Goal: Task Accomplishment & Management: Manage account settings

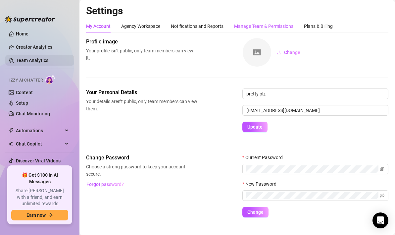
click at [243, 26] on div "Manage Team & Permissions" at bounding box center [263, 26] width 59 height 7
click at [43, 61] on link "Team Analytics" at bounding box center [32, 60] width 32 height 5
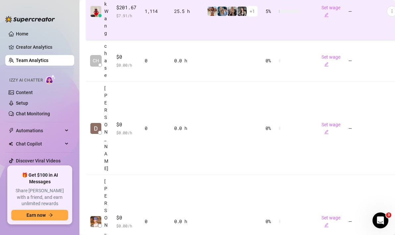
scroll to position [291, 0]
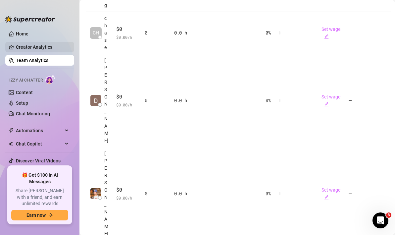
click at [53, 46] on link "Creator Analytics" at bounding box center [42, 47] width 53 height 11
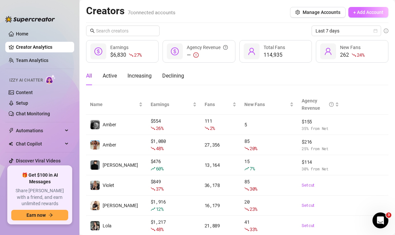
click at [362, 14] on span "+ Add Account" at bounding box center [368, 12] width 30 height 5
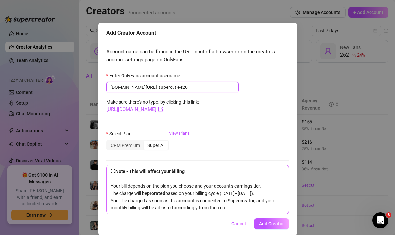
scroll to position [11, 0]
type input "supercutie420"
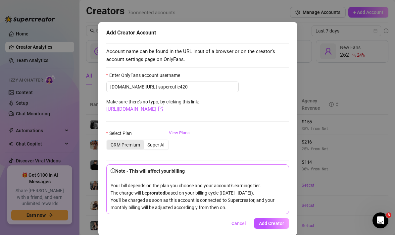
click at [130, 143] on div "CRM Premium" at bounding box center [125, 144] width 37 height 9
click at [109, 141] on input "CRM Premium" at bounding box center [109, 141] width 0 height 0
click at [263, 226] on span "Add Creator" at bounding box center [271, 223] width 25 height 5
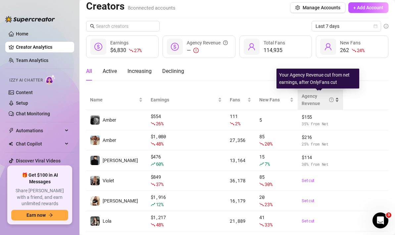
scroll to position [61, 0]
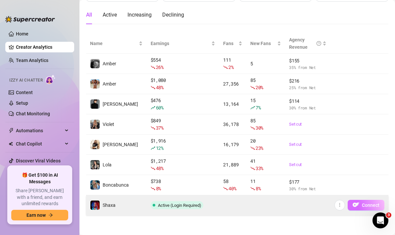
click at [362, 203] on button "Connect" at bounding box center [366, 205] width 37 height 11
